Goal: Task Accomplishment & Management: Manage account settings

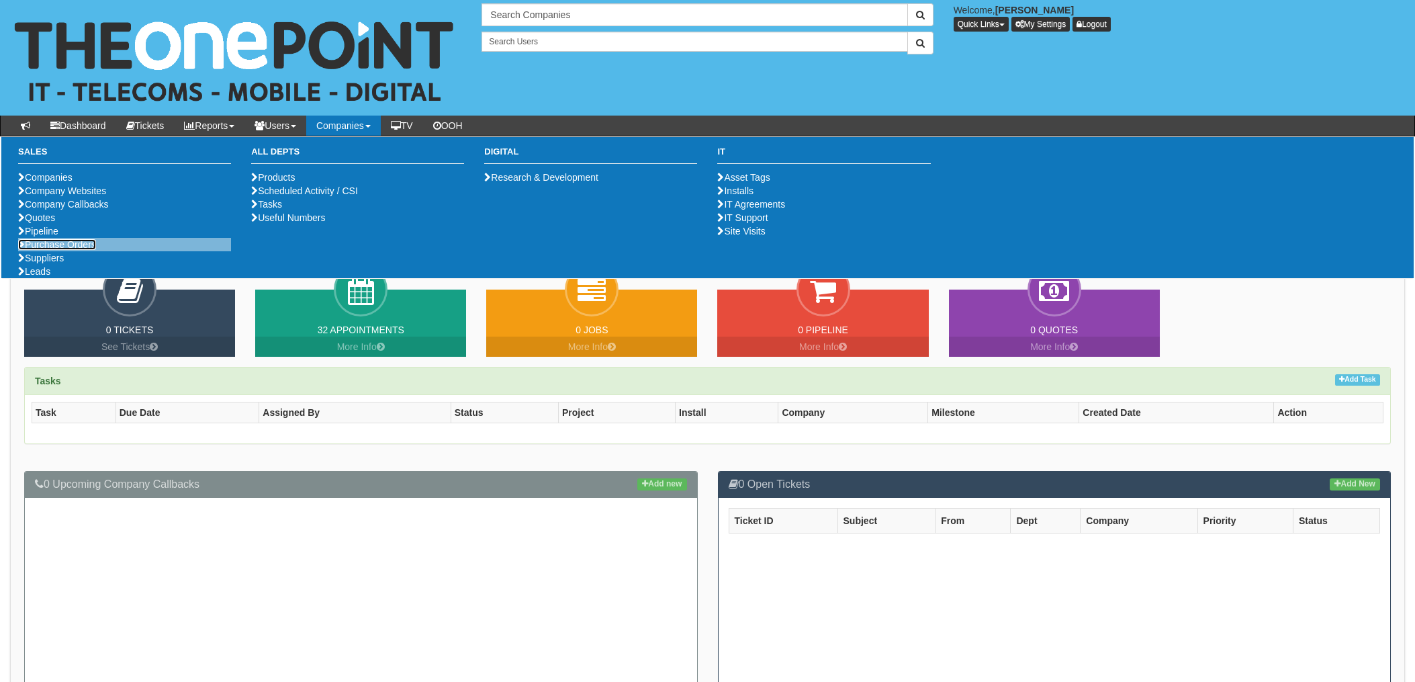
click at [60, 250] on link "Purchase Orders" at bounding box center [57, 244] width 78 height 11
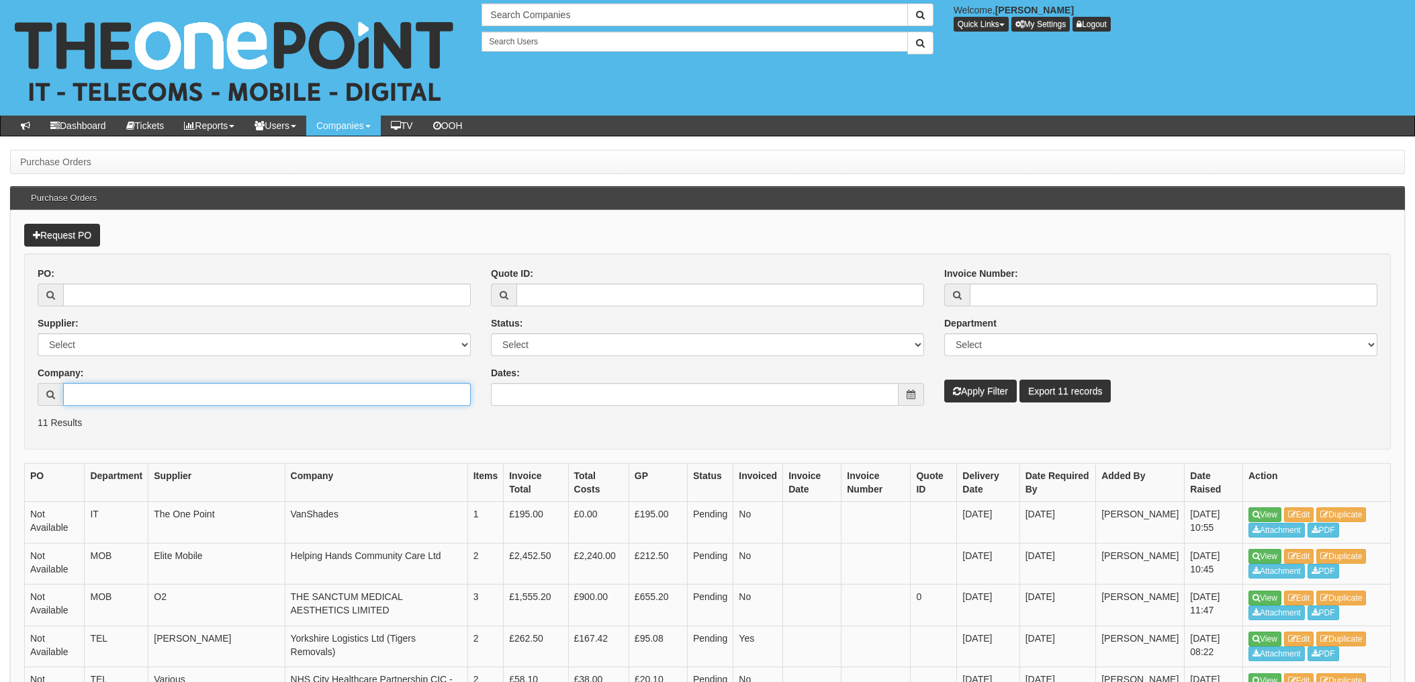
click at [109, 393] on input "Company:" at bounding box center [267, 394] width 408 height 23
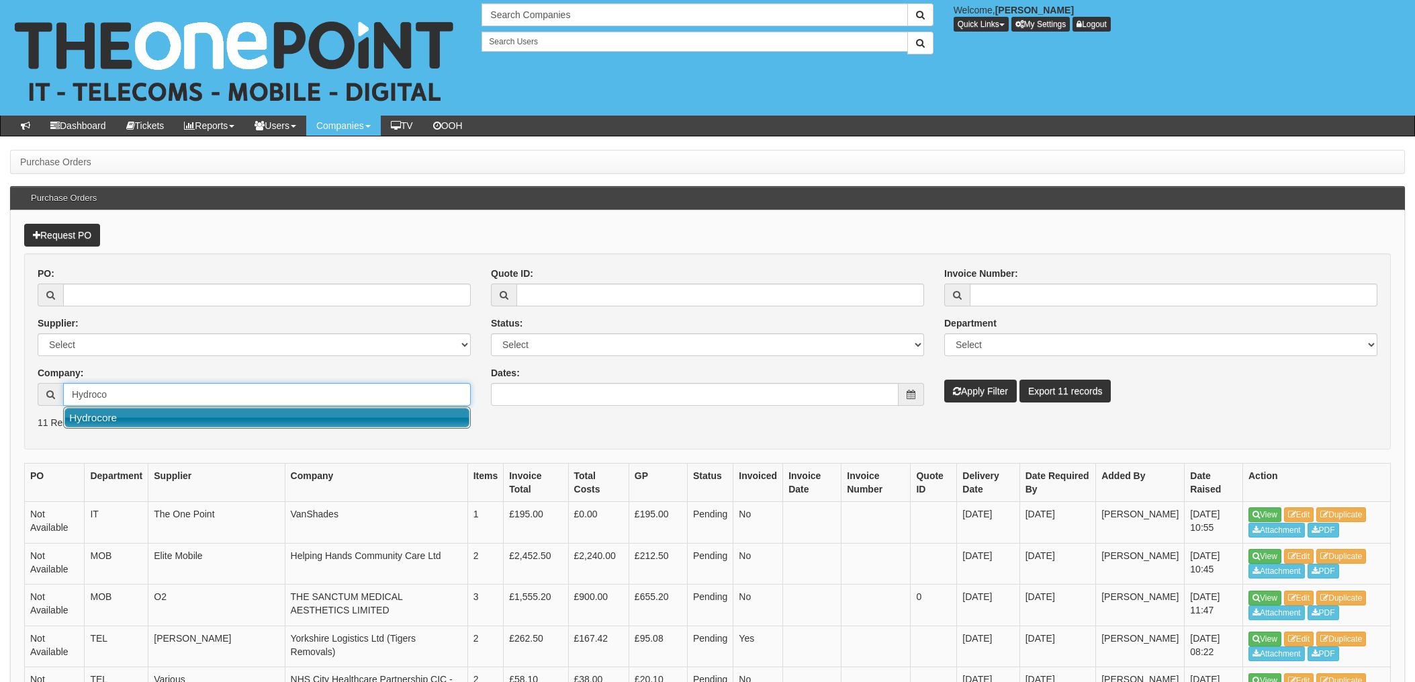
click at [114, 417] on link "Hydrocore" at bounding box center [266, 417] width 405 height 19
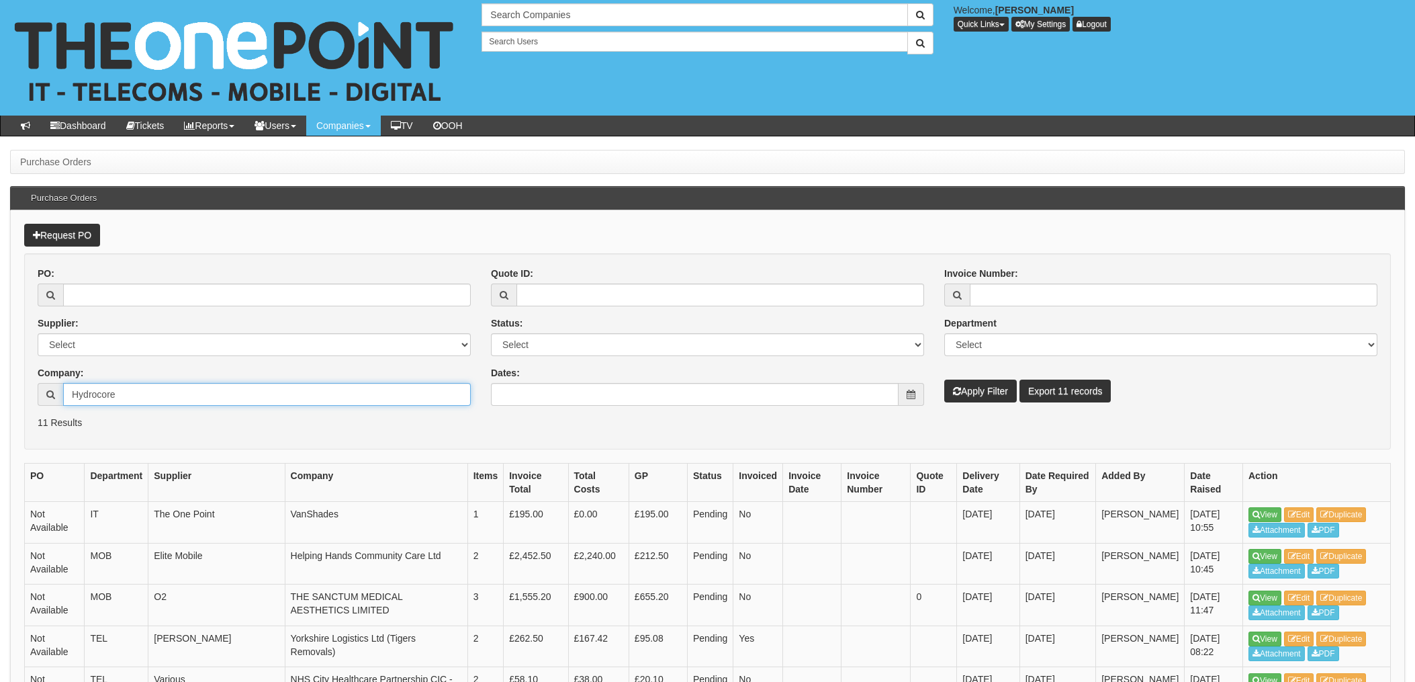
type input "Hydrocore"
click at [989, 392] on button "Apply Filter" at bounding box center [981, 391] width 73 height 23
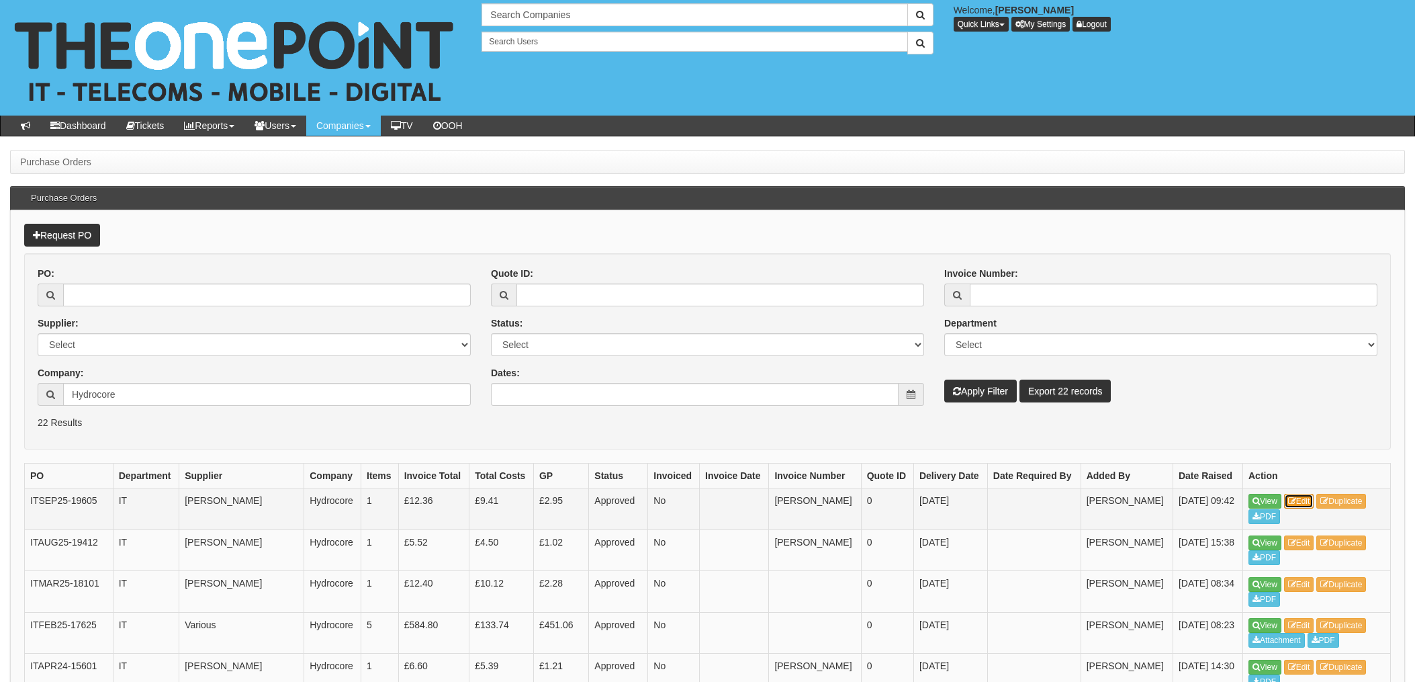
click at [1306, 500] on link "Edit" at bounding box center [1299, 501] width 30 height 15
click at [1307, 541] on link "Edit" at bounding box center [1299, 542] width 30 height 15
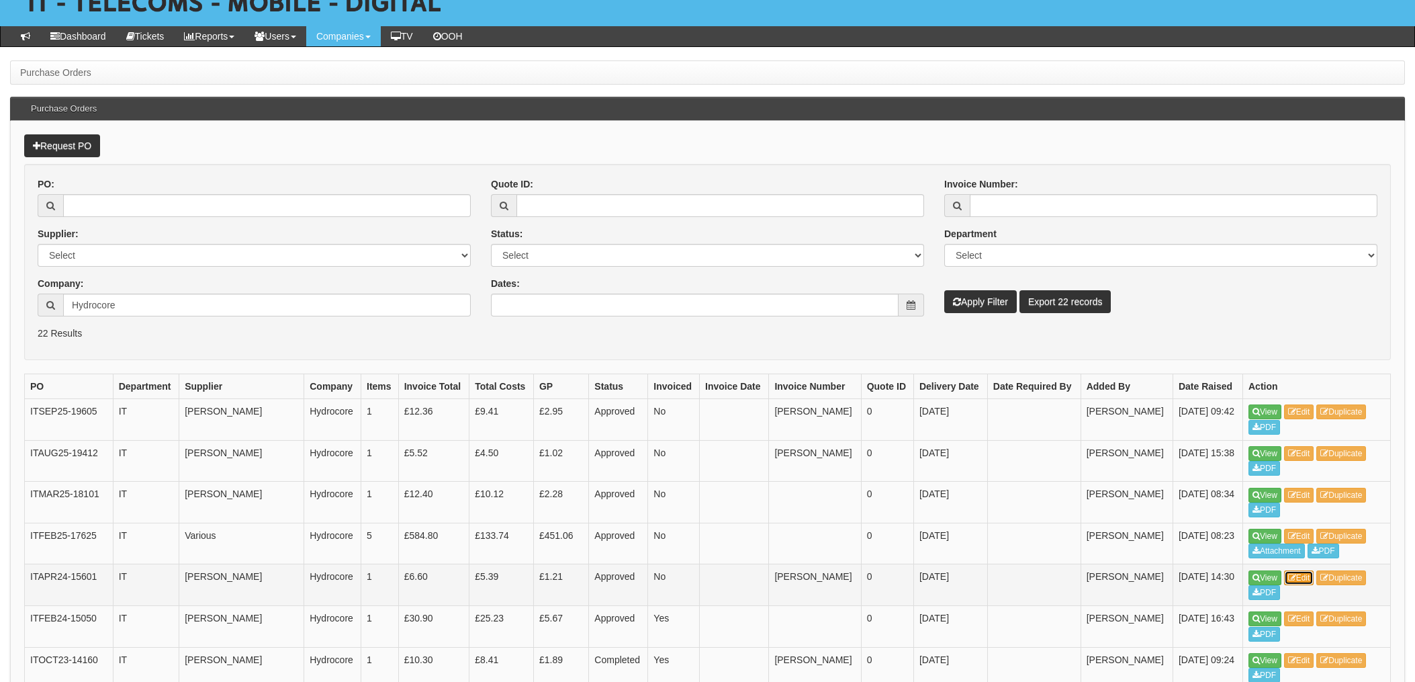
click at [1307, 576] on link "Edit" at bounding box center [1299, 577] width 30 height 15
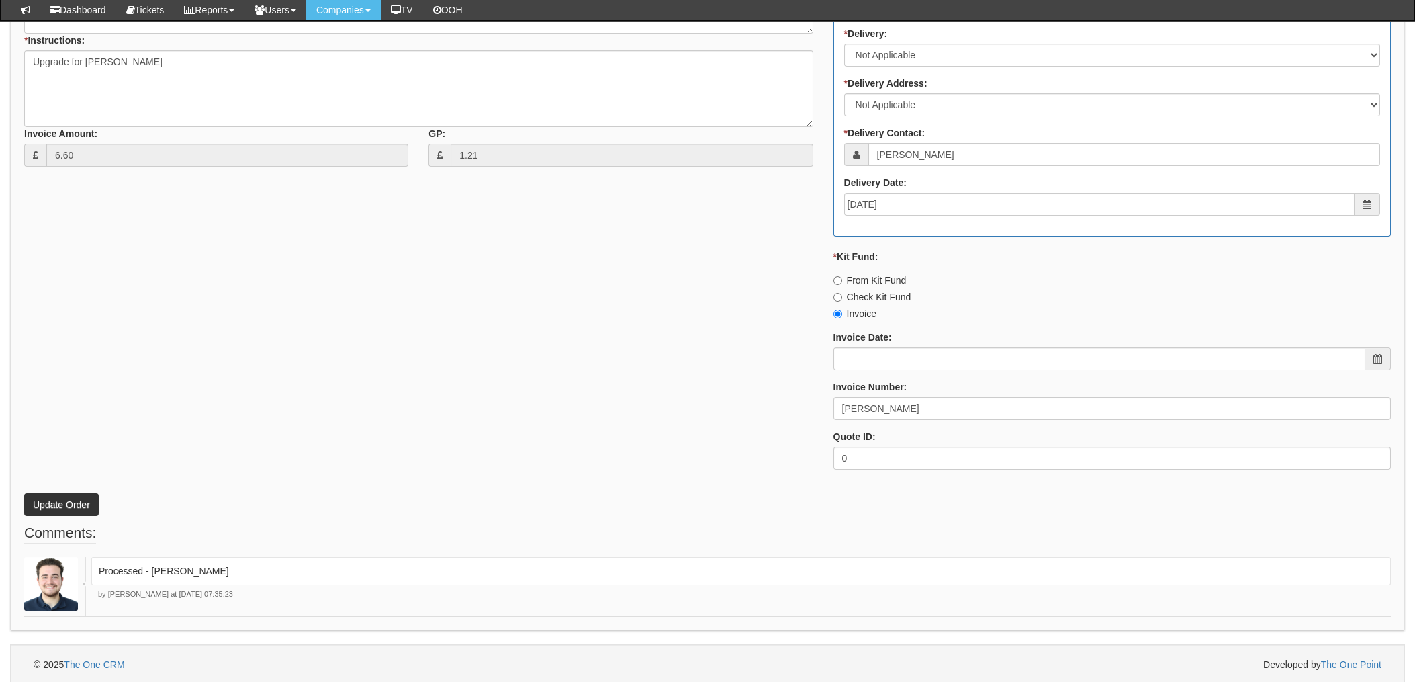
scroll to position [586, 0]
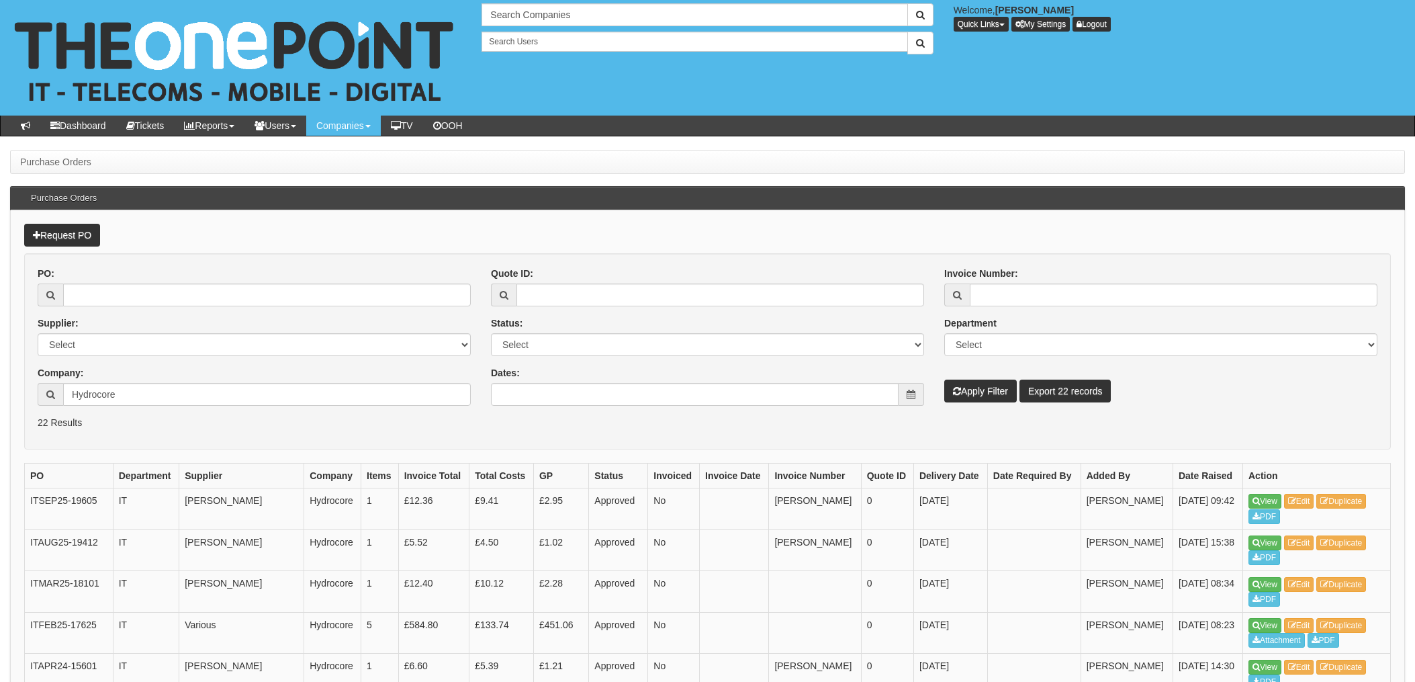
scroll to position [89, 0]
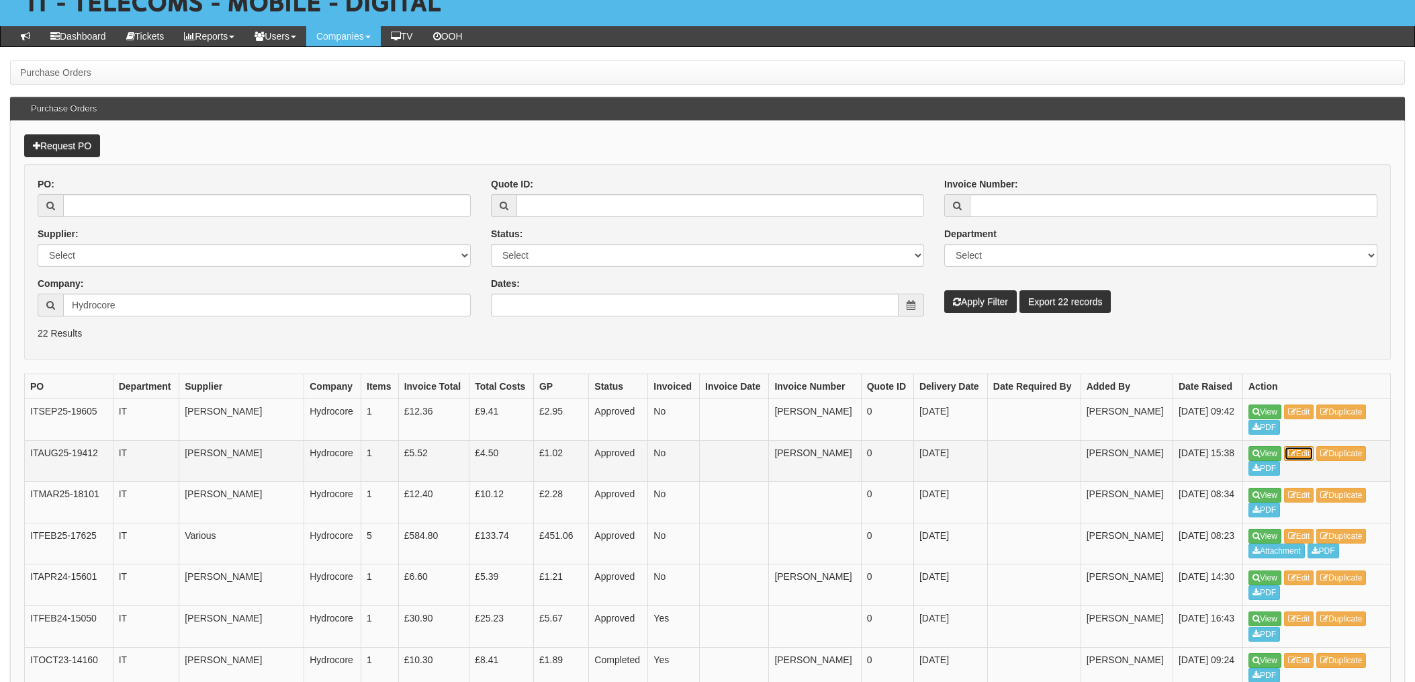
click at [1302, 451] on link "Edit" at bounding box center [1299, 453] width 30 height 15
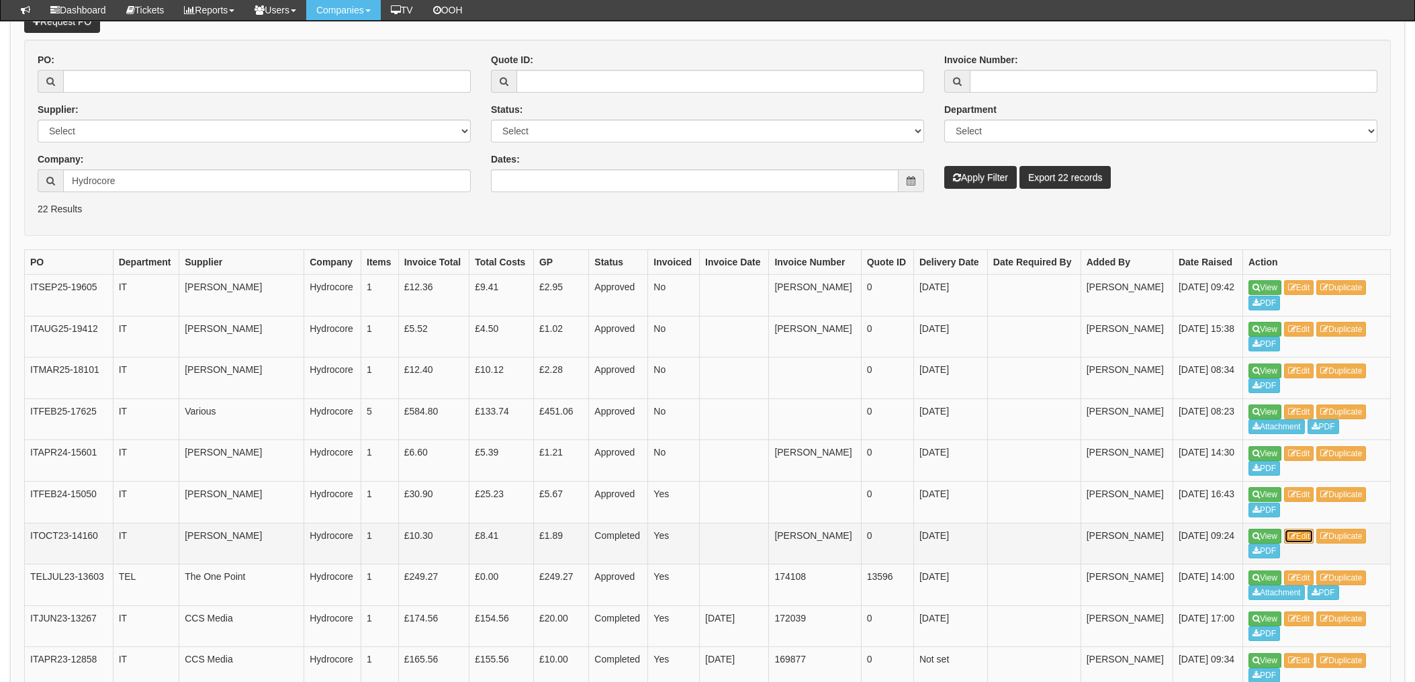
click at [1311, 535] on link "Edit" at bounding box center [1299, 536] width 30 height 15
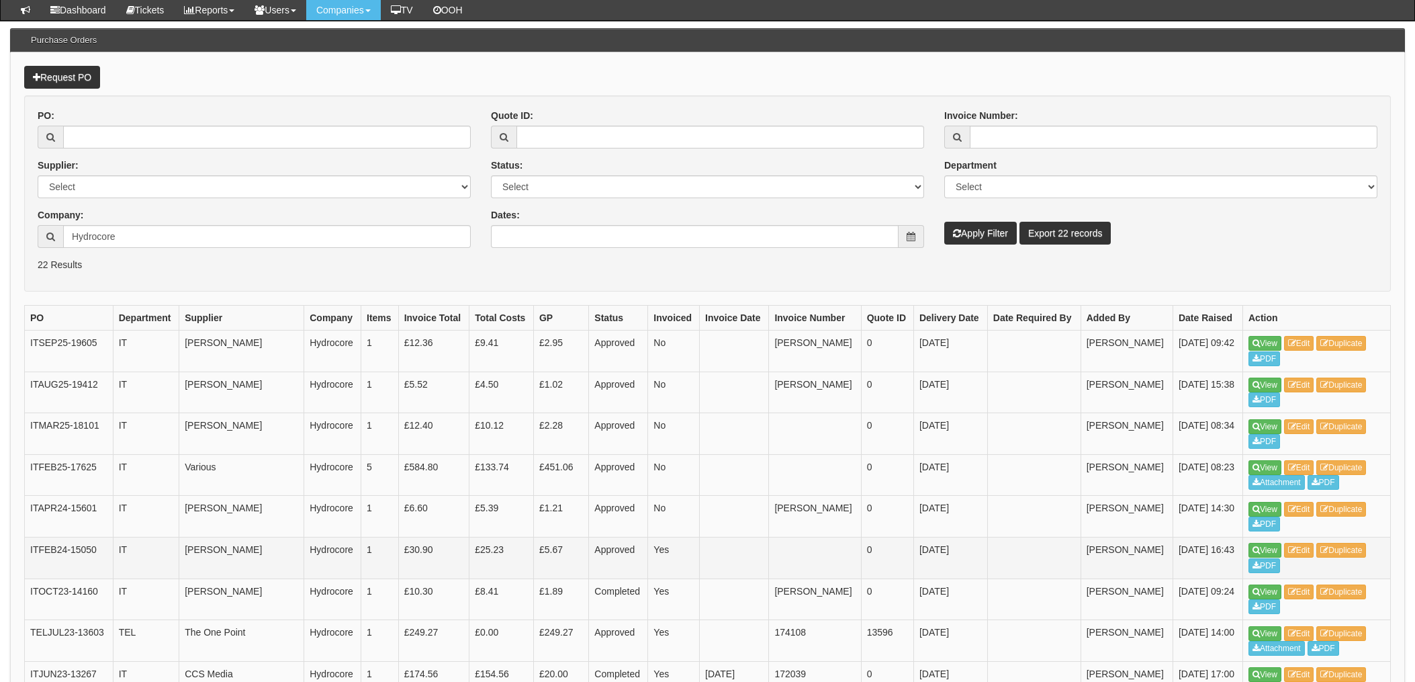
scroll to position [214, 0]
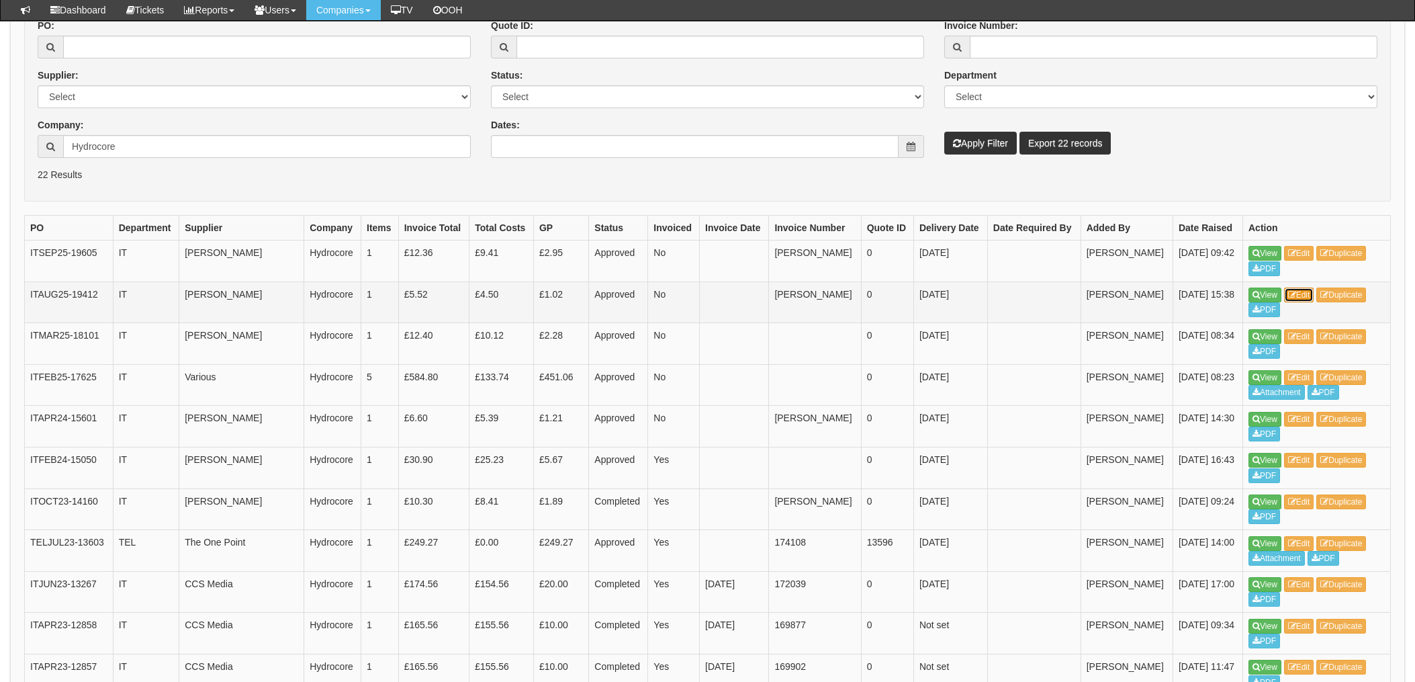
click at [1312, 296] on link "Edit" at bounding box center [1299, 295] width 30 height 15
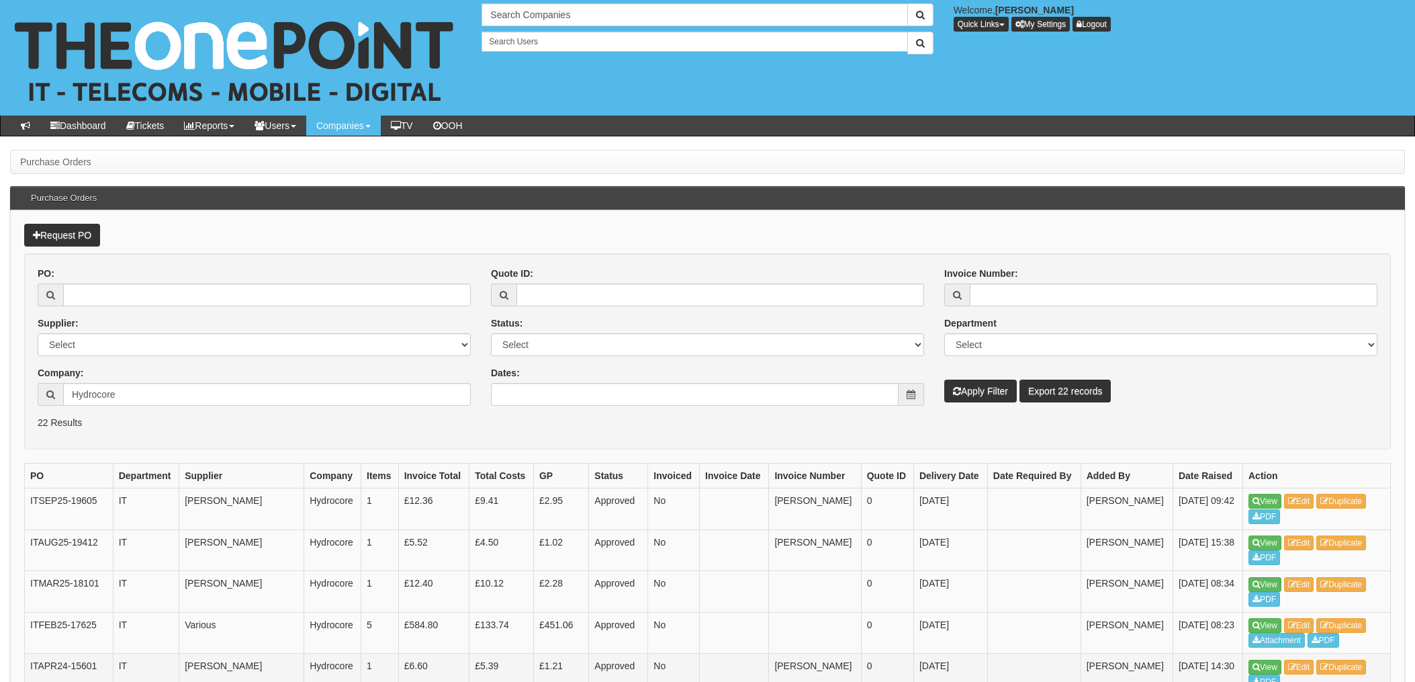
scroll to position [247, 0]
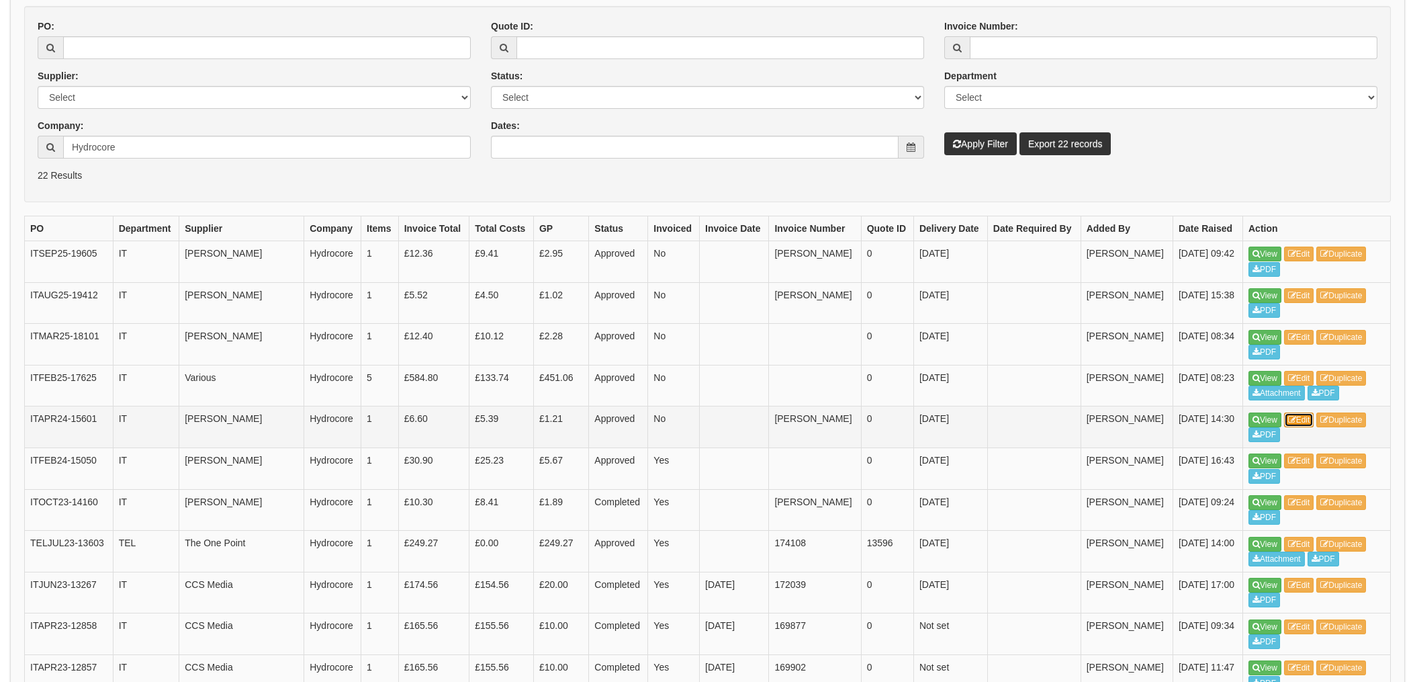
click at [1305, 424] on link "Edit" at bounding box center [1299, 419] width 30 height 15
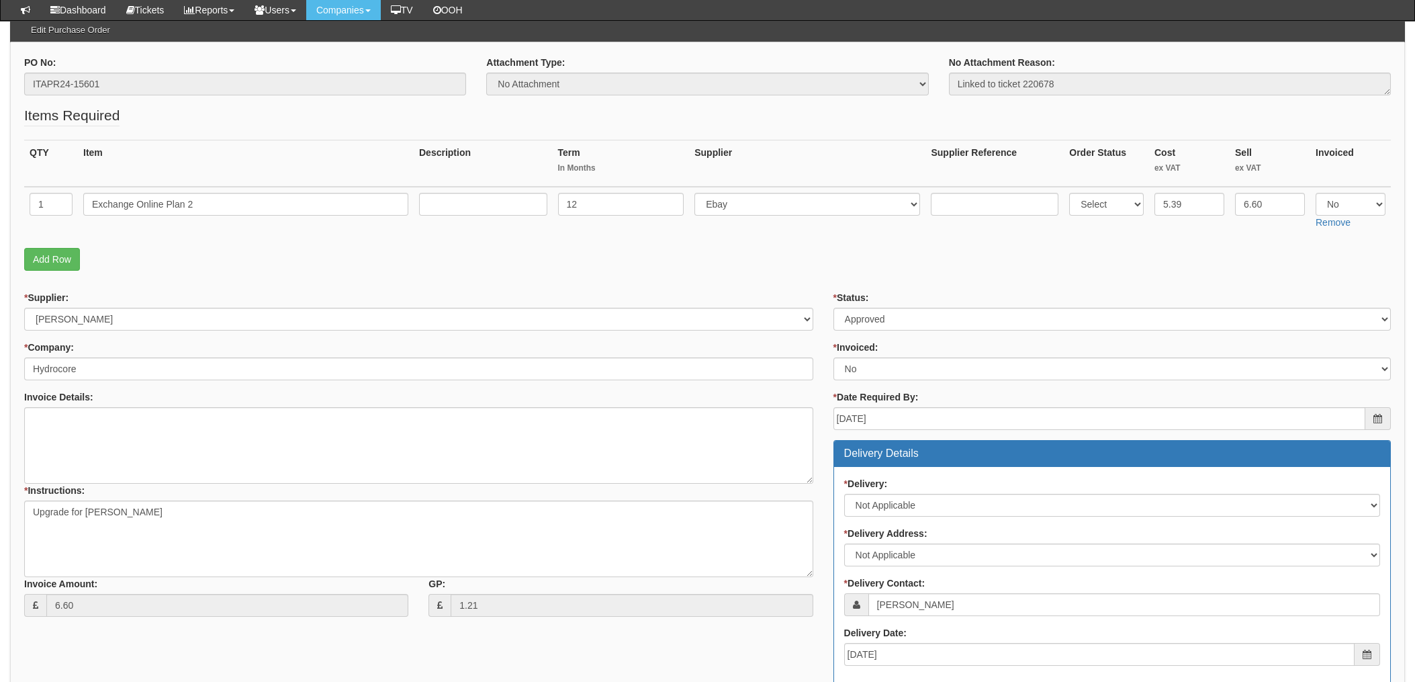
scroll to position [49, 0]
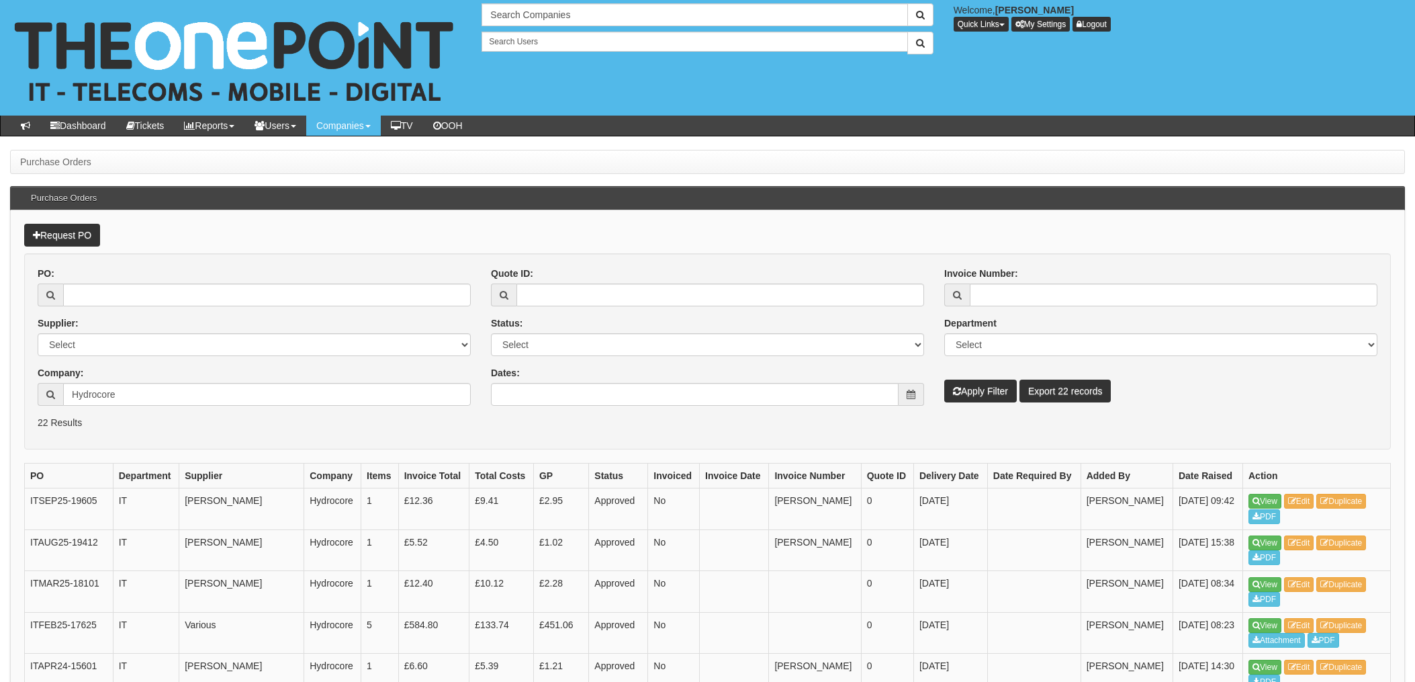
scroll to position [247, 0]
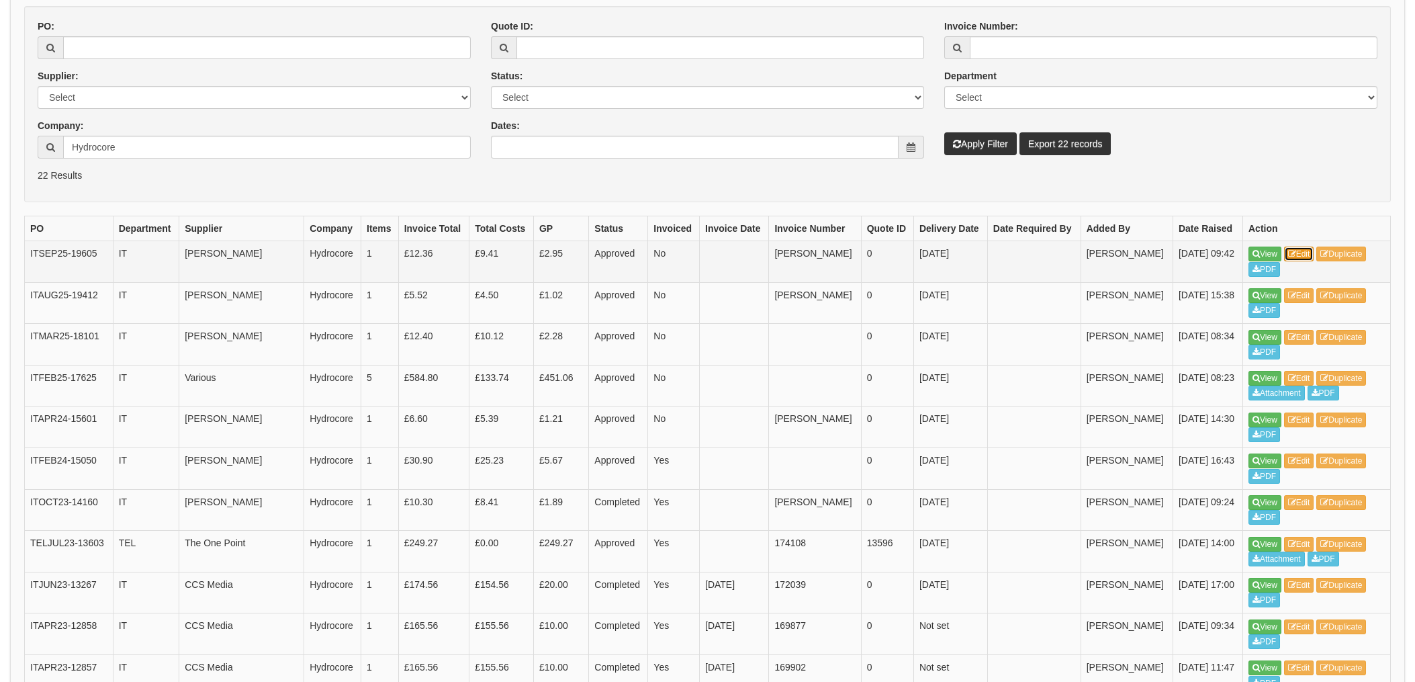
click at [1297, 252] on icon at bounding box center [1292, 254] width 8 height 8
